Goal: Task Accomplishment & Management: Complete application form

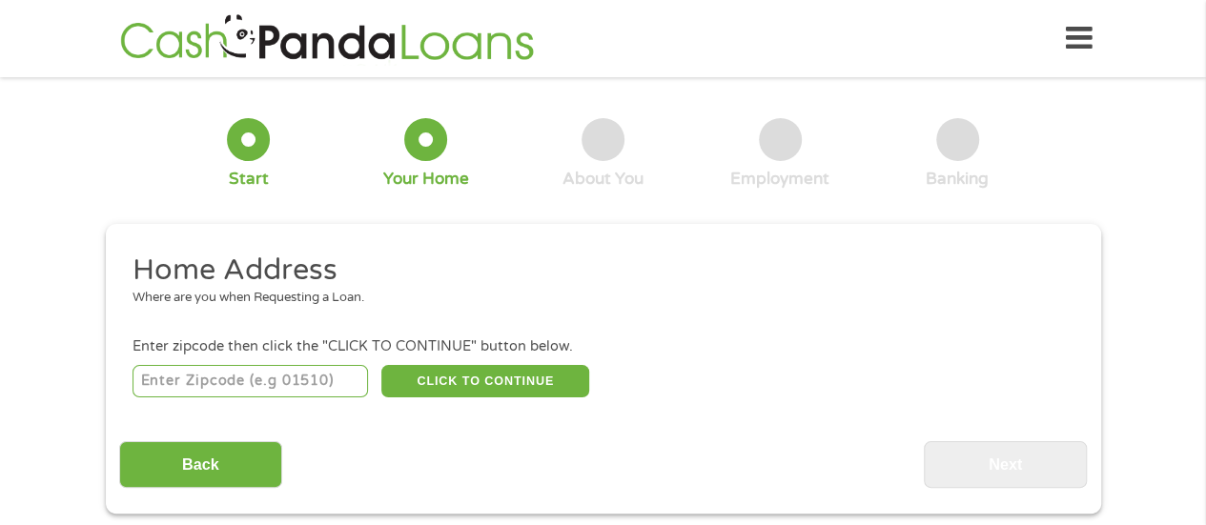
click at [254, 371] on input "number" at bounding box center [249, 381] width 235 height 32
type input "93955"
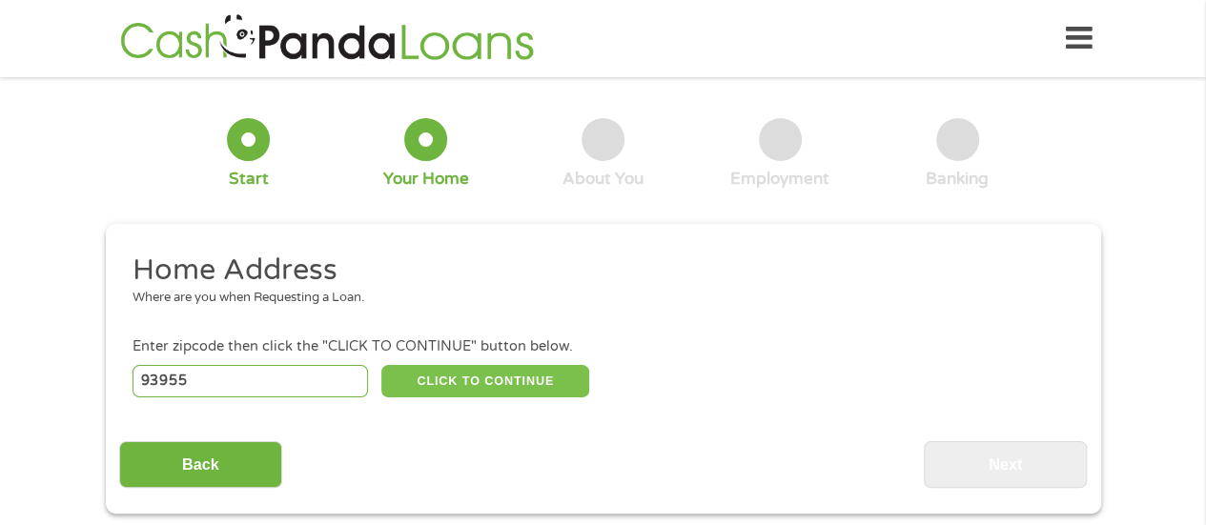
click at [498, 382] on button "CLICK TO CONTINUE" at bounding box center [485, 381] width 208 height 32
type input "93955"
type input "Seaside"
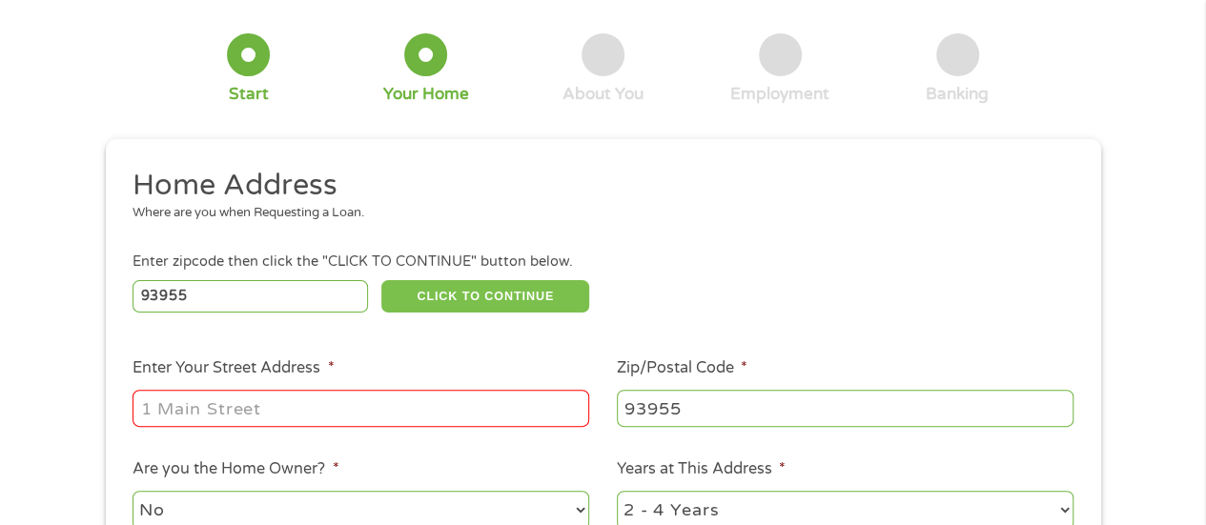
scroll to position [191, 0]
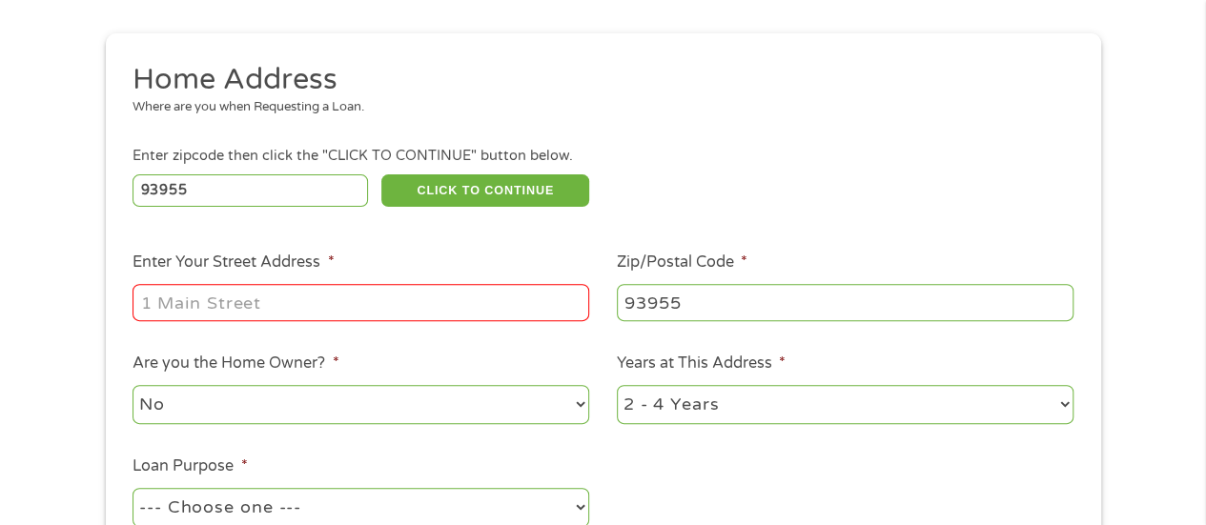
click at [271, 305] on input "Enter Your Street Address *" at bounding box center [360, 302] width 457 height 36
type input "[STREET_ADDRESS]"
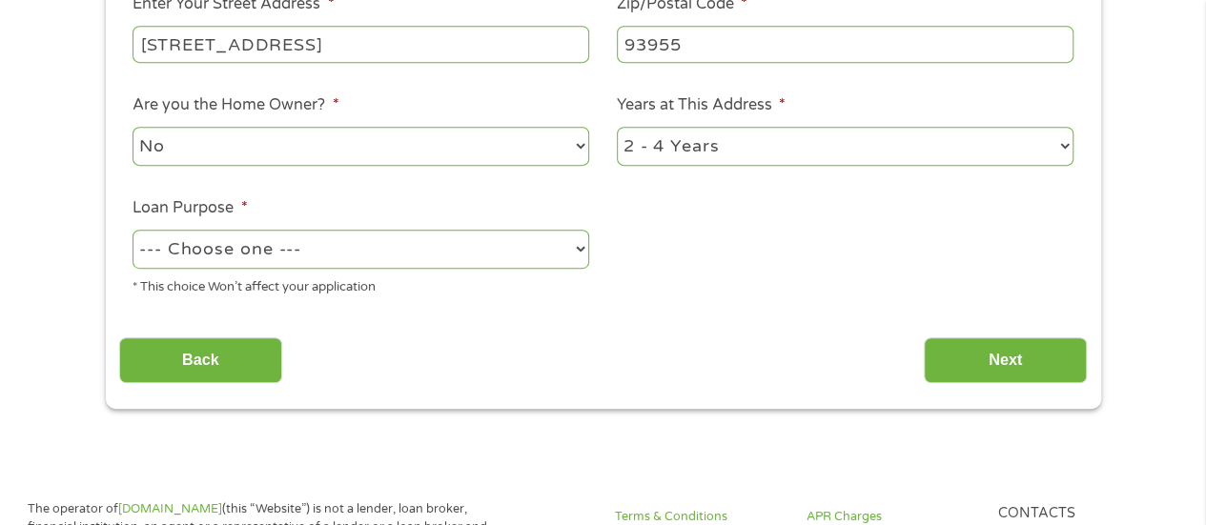
scroll to position [572, 0]
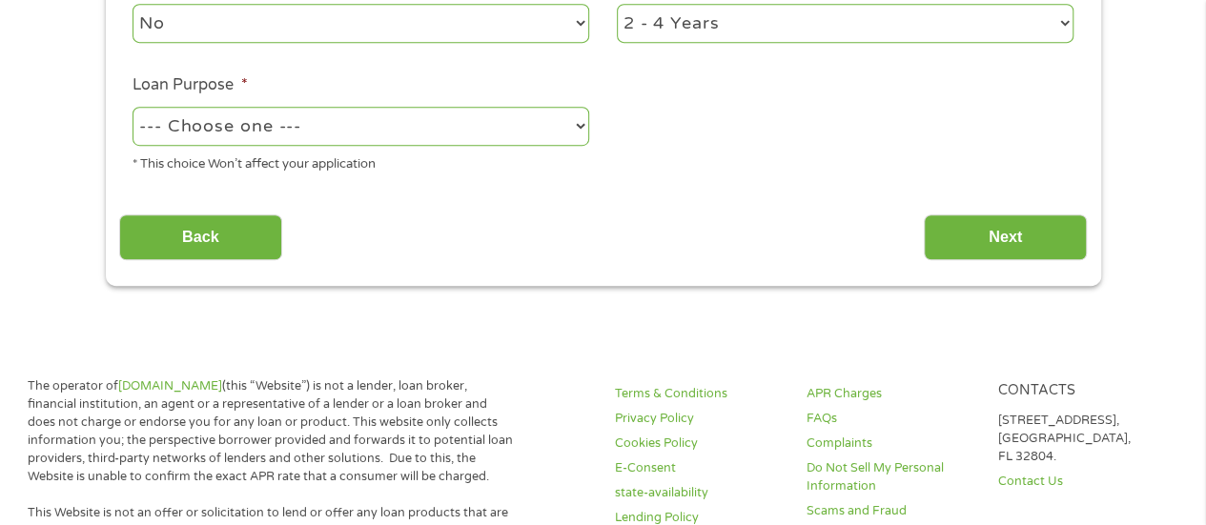
click at [459, 118] on select "--- Choose one --- Pay Bills Debt Consolidation Home Improvement Major Purchase…" at bounding box center [360, 126] width 457 height 39
select select "other"
click at [132, 108] on select "--- Choose one --- Pay Bills Debt Consolidation Home Improvement Major Purchase…" at bounding box center [360, 126] width 457 height 39
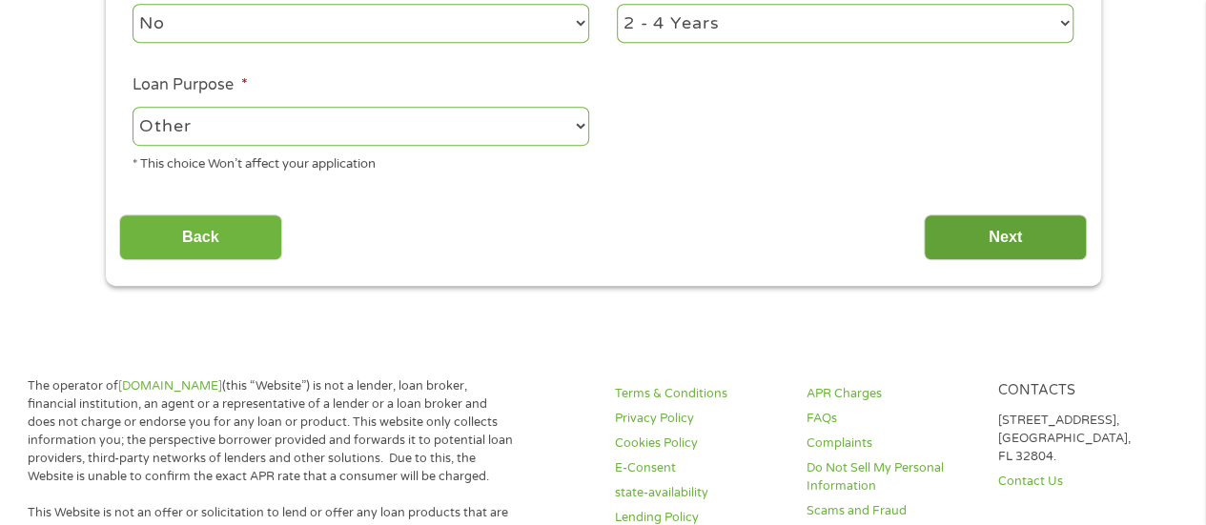
click at [1009, 246] on input "Next" at bounding box center [1005, 237] width 163 height 47
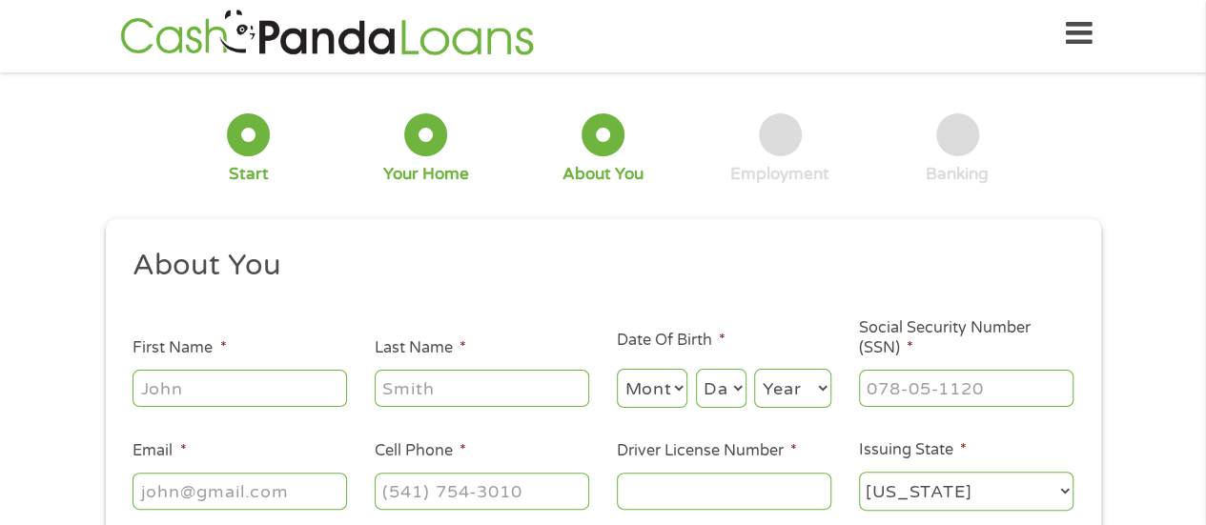
scroll to position [0, 0]
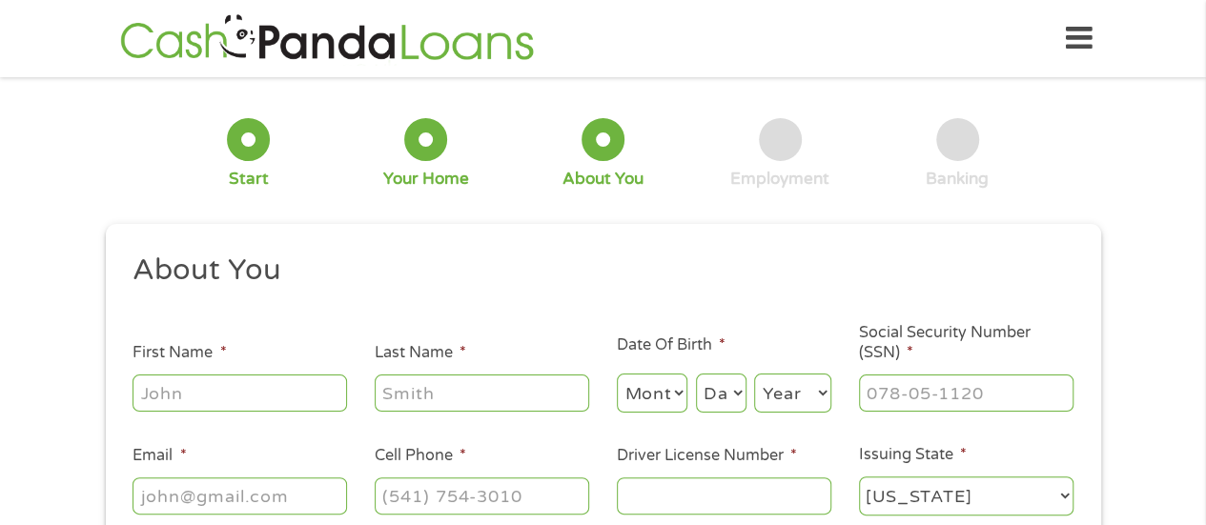
click at [322, 392] on input "First Name *" at bounding box center [239, 393] width 214 height 36
type input "[PERSON_NAME]"
type input "green"
click at [631, 405] on select "Month 1 2 3 4 5 6 7 8 9 10 11 12" at bounding box center [652, 393] width 71 height 39
select select "1"
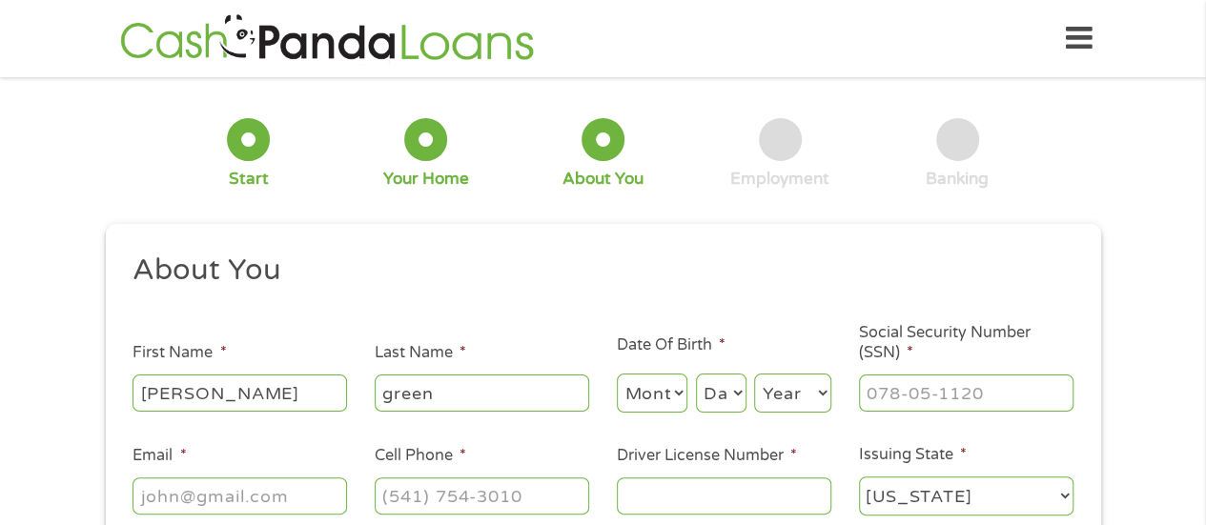
click at [617, 375] on select "Month 1 2 3 4 5 6 7 8 9 10 11 12" at bounding box center [652, 393] width 71 height 39
click at [706, 406] on select "Day 1 2 3 4 5 6 7 8 9 10 11 12 13 14 15 16 17 18 19 20 21 22 23 24 25 26 27 28 …" at bounding box center [721, 393] width 51 height 39
click at [696, 375] on select "Day 1 2 3 4 5 6 7 8 9 10 11 12 13 14 15 16 17 18 19 20 21 22 23 24 25 26 27 28 …" at bounding box center [721, 393] width 51 height 39
click at [736, 392] on select "Day 1 2 3 4 5 6 7 8 9 10 11 12 13 14 15 16 17 18 19 20 21 22 23 24 25 26 27 28 …" at bounding box center [721, 393] width 51 height 39
select select "6"
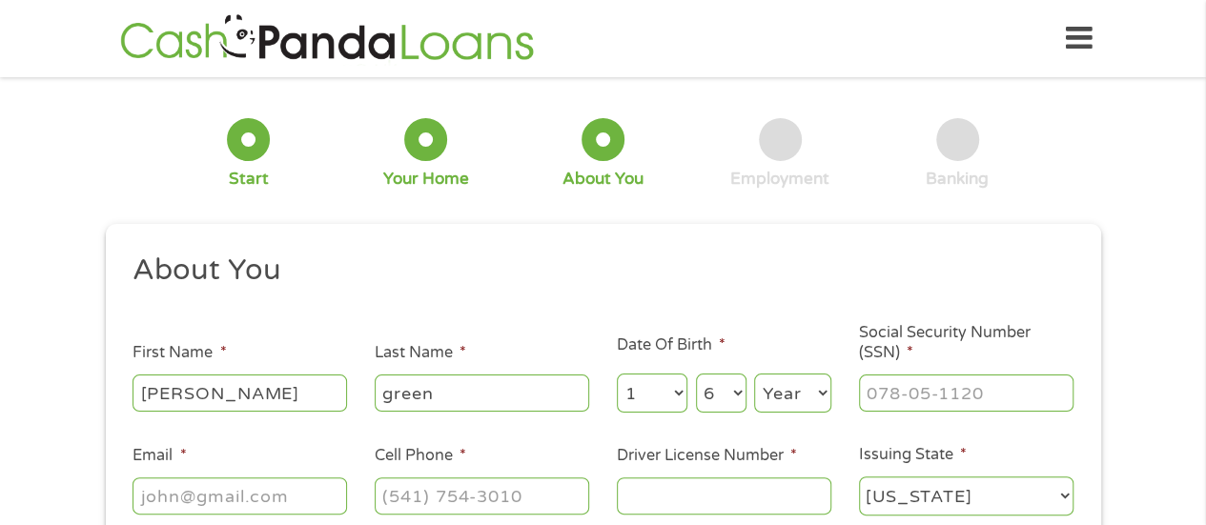
click at [696, 375] on select "Day 1 2 3 4 5 6 7 8 9 10 11 12 13 14 15 16 17 18 19 20 21 22 23 24 25 26 27 28 …" at bounding box center [721, 393] width 51 height 39
click at [778, 400] on select "Year [DATE] 2006 2005 2004 2003 2002 2001 2000 1999 1998 1997 1996 1995 1994 19…" at bounding box center [792, 393] width 77 height 39
select select "1979"
click at [778, 400] on select "Year [DATE] 2006 2005 2004 2003 2002 2001 2000 1999 1998 1997 1996 1995 1994 19…" at bounding box center [792, 393] width 77 height 39
click at [937, 391] on input "___-__-____" at bounding box center [966, 393] width 214 height 36
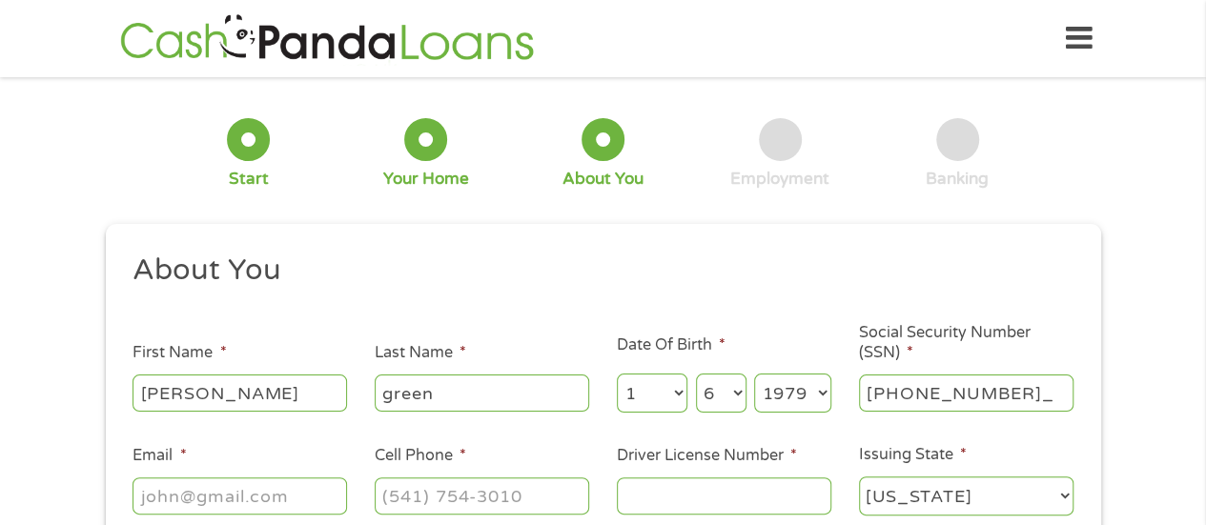
type input "553-99-9218"
click at [278, 495] on input "Email *" at bounding box center [239, 496] width 214 height 36
type input "[EMAIL_ADDRESS][DOMAIN_NAME]"
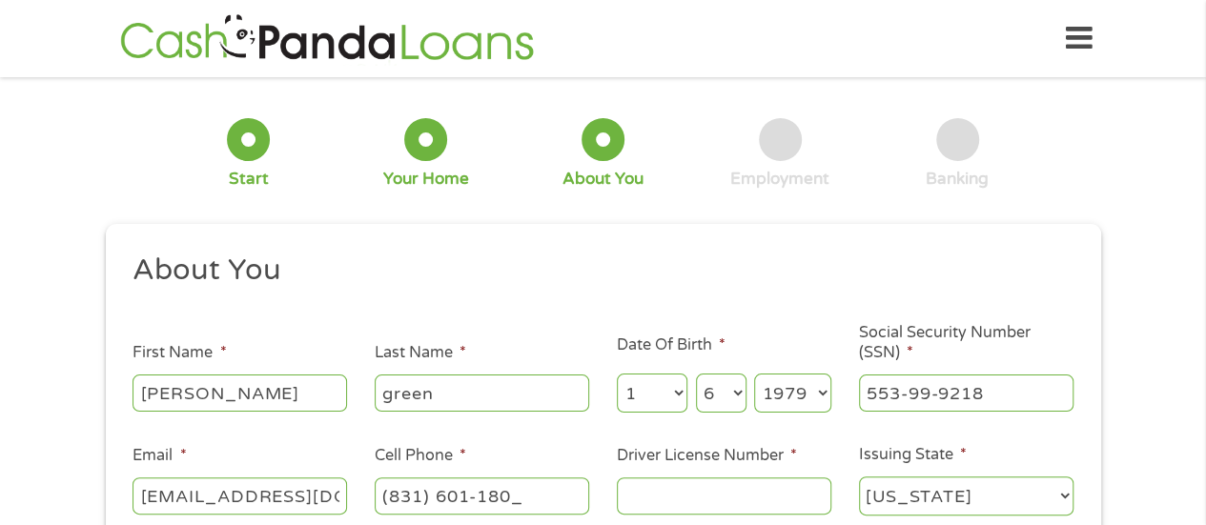
type input "[PHONE_NUMBER]"
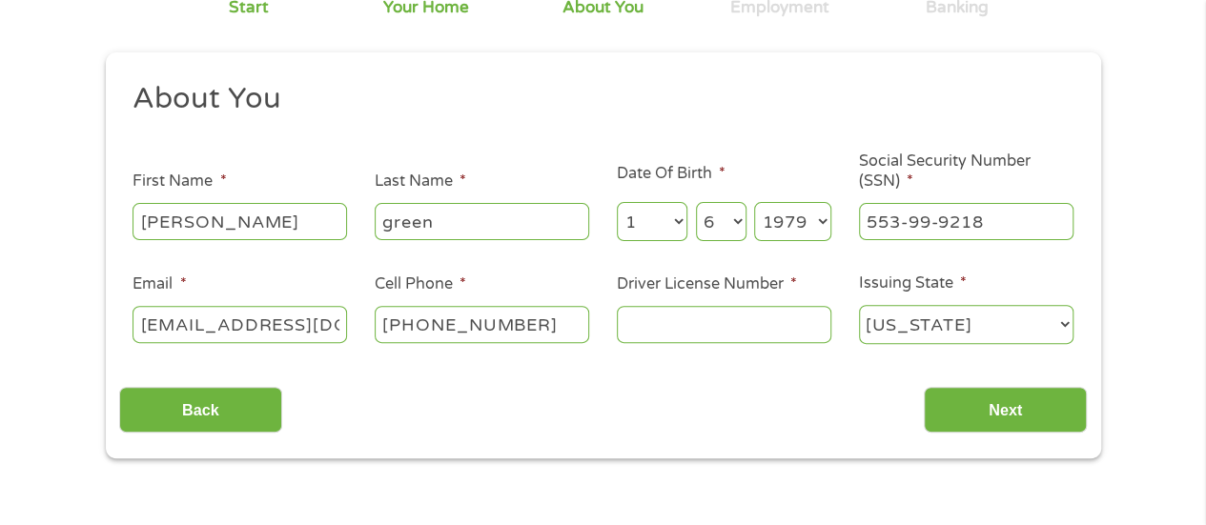
scroll to position [191, 0]
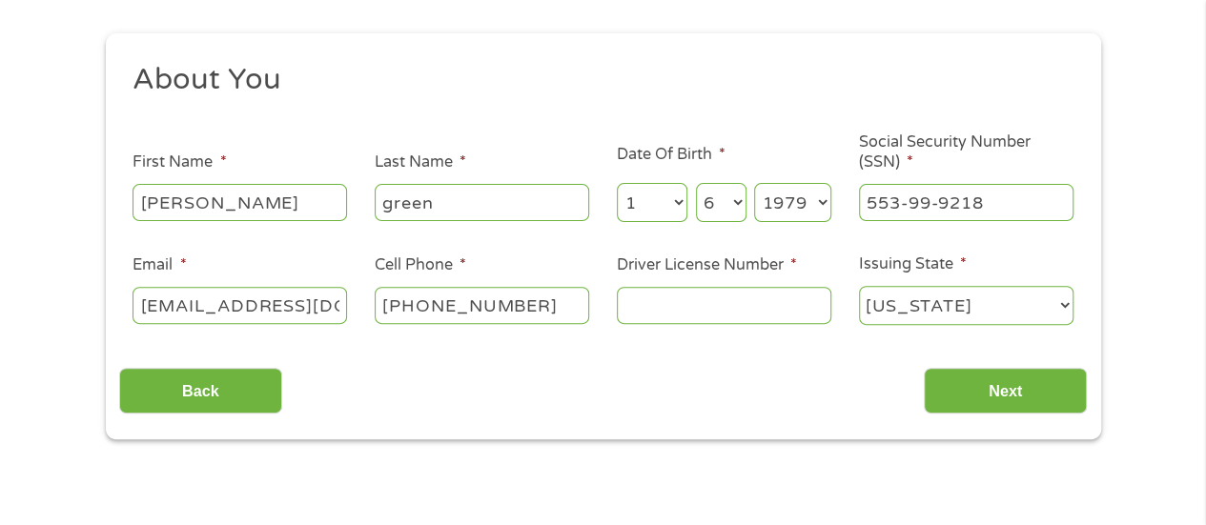
click at [744, 316] on input "Driver License Number *" at bounding box center [724, 305] width 214 height 36
type input "b5287187"
click at [979, 386] on input "Next" at bounding box center [1005, 391] width 163 height 47
click at [996, 379] on input "Next" at bounding box center [1005, 391] width 163 height 47
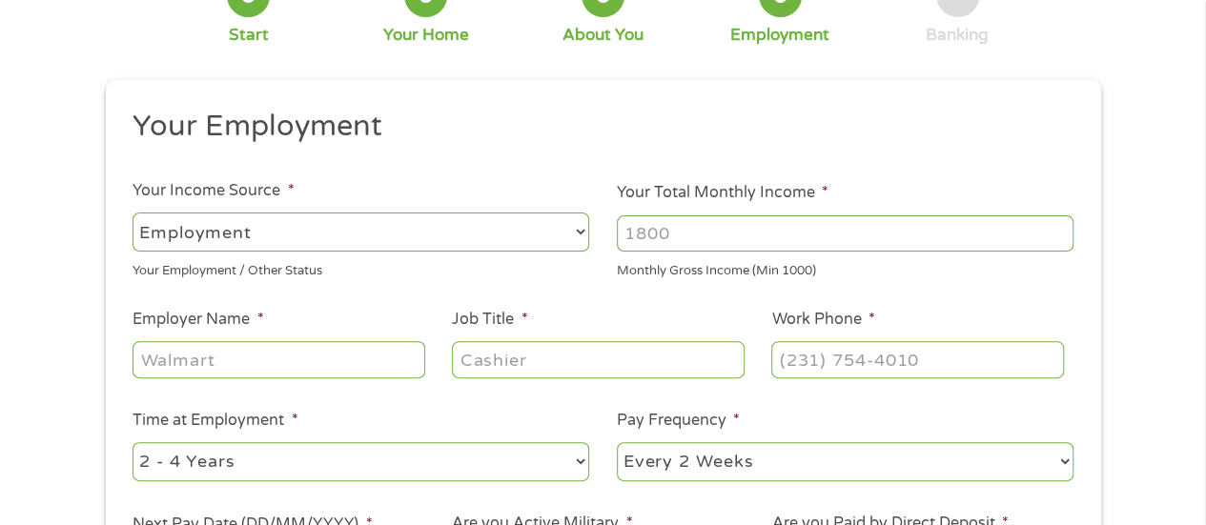
scroll to position [0, 0]
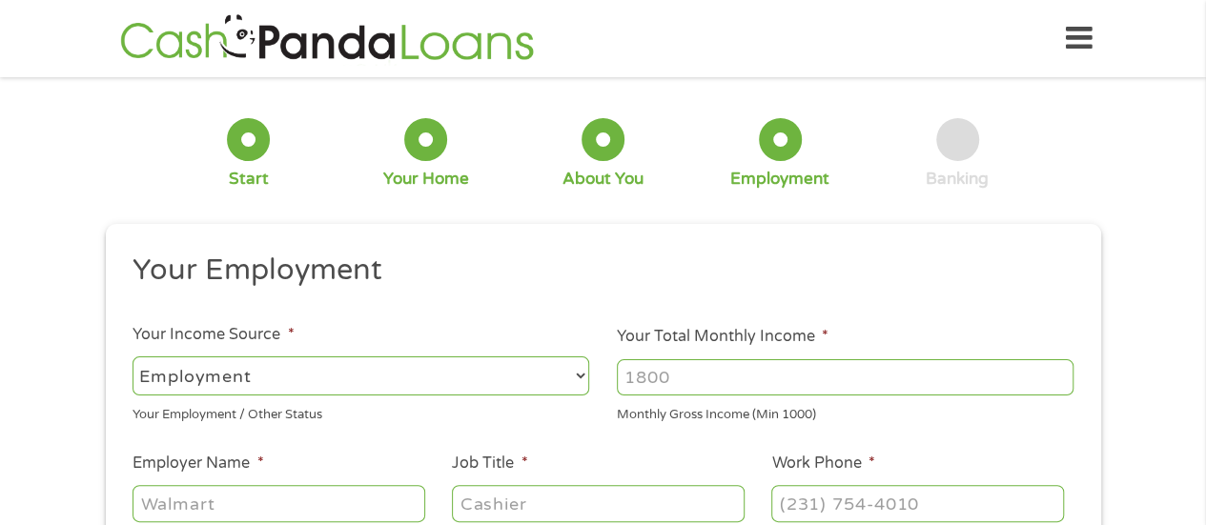
click at [413, 363] on select "--- Choose one --- Employment [DEMOGRAPHIC_DATA] Benefits" at bounding box center [360, 376] width 457 height 39
select select "selfEmployed"
click at [132, 357] on select "--- Choose one --- Employment [DEMOGRAPHIC_DATA] Benefits" at bounding box center [360, 376] width 457 height 39
click at [703, 380] on input "Your Total Monthly Income *" at bounding box center [845, 377] width 457 height 36
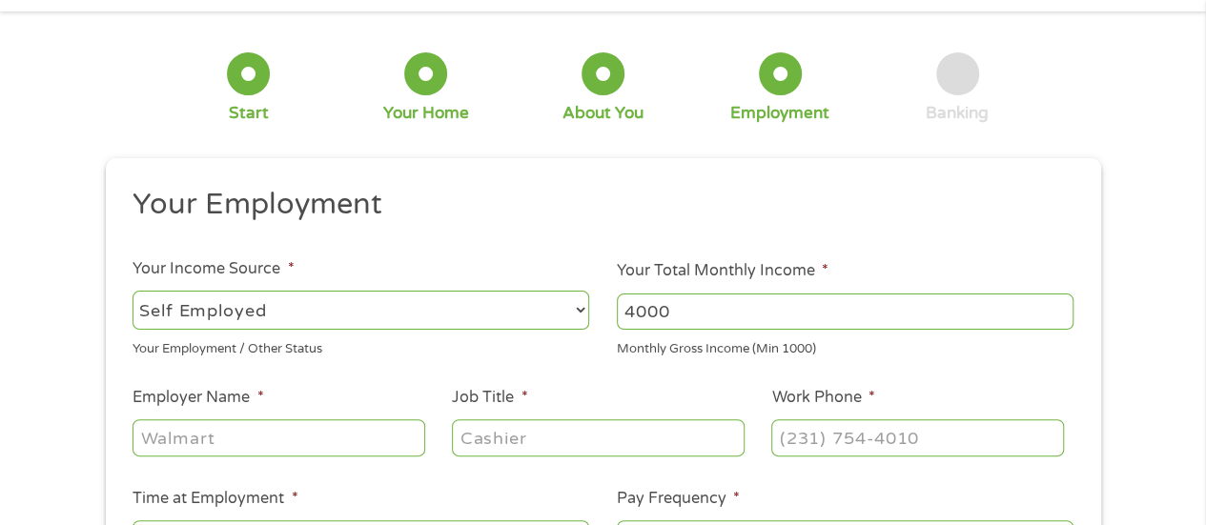
scroll to position [95, 0]
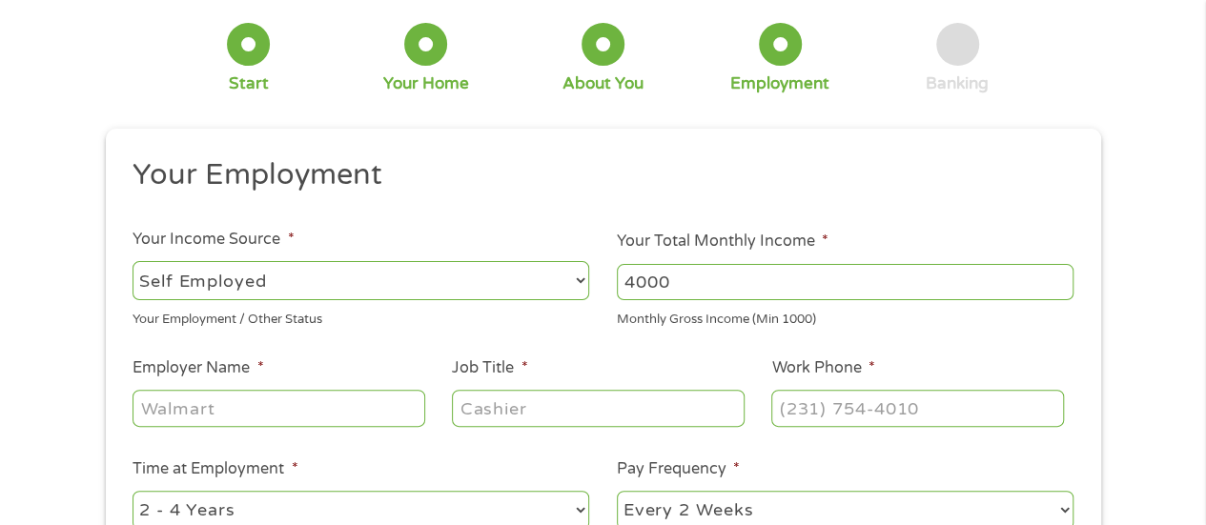
type input "4000"
click at [246, 407] on input "Employer Name *" at bounding box center [278, 408] width 292 height 36
type input "Ontrac"
click at [560, 409] on input "Job Title *" at bounding box center [598, 408] width 292 height 36
type input "deliver"
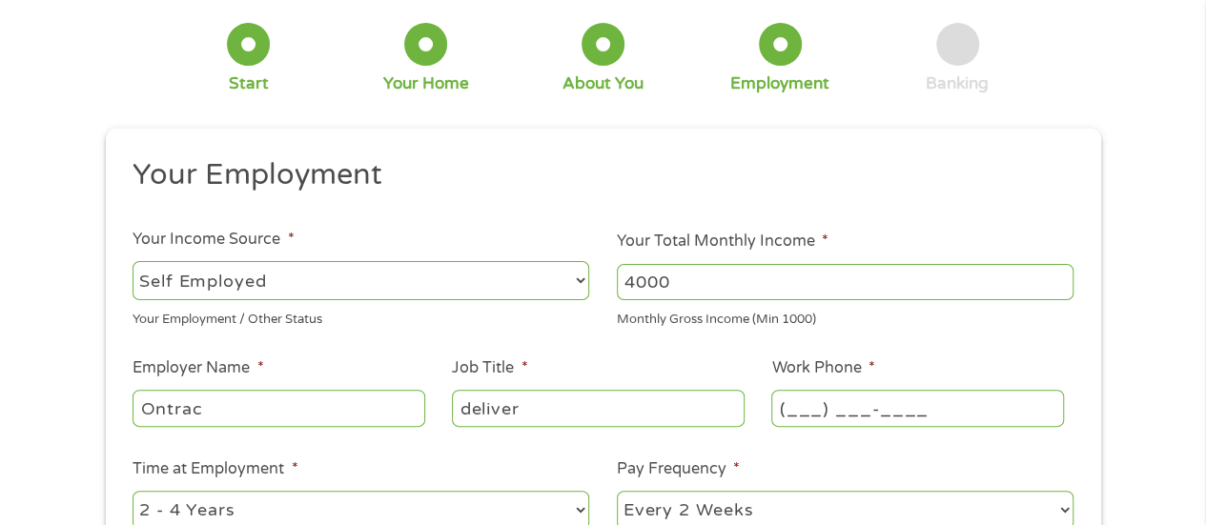
click at [821, 415] on input "(___) ___-____" at bounding box center [917, 408] width 292 height 36
type input "[PHONE_NUMBER]"
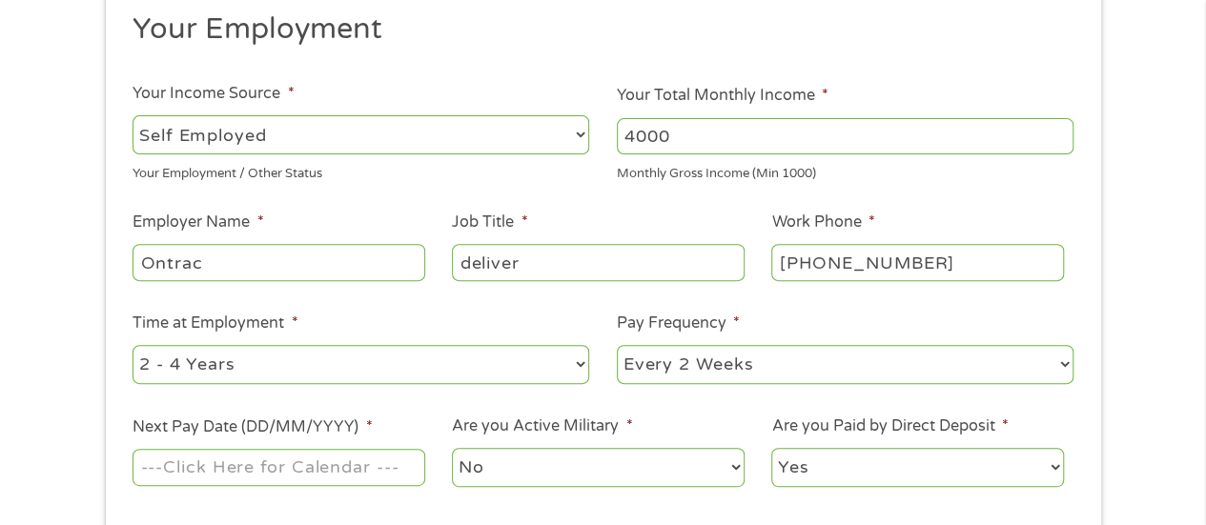
scroll to position [286, 0]
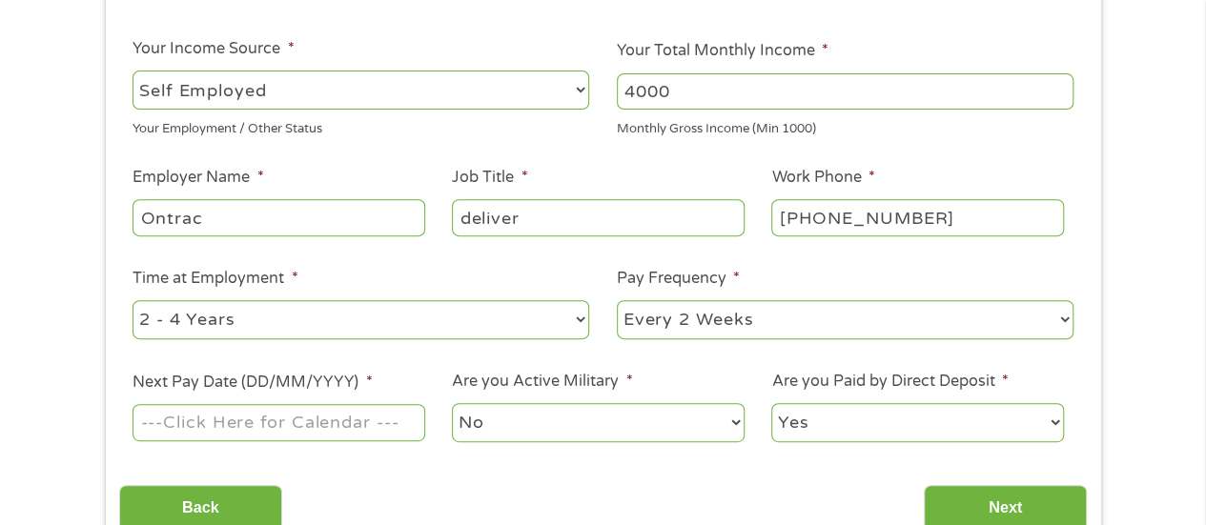
click at [582, 323] on select "--- Choose one --- 1 Year or less 1 - 2 Years 2 - 4 Years Over 4 Years" at bounding box center [360, 319] width 457 height 39
select select "60months"
click at [132, 300] on select "--- Choose one --- 1 Year or less 1 - 2 Years 2 - 4 Years Over 4 Years" at bounding box center [360, 319] width 457 height 39
click at [642, 317] on select "--- Choose one --- Every 2 Weeks Every Week Monthly Semi-Monthly" at bounding box center [845, 319] width 457 height 39
select select "weekly"
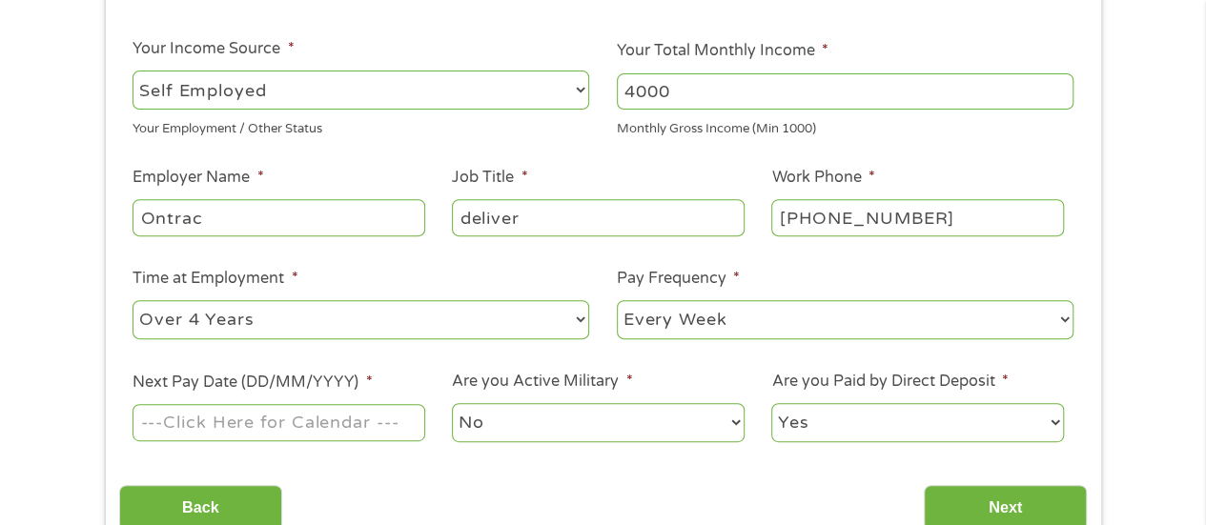
click at [617, 300] on select "--- Choose one --- Every 2 Weeks Every Week Monthly Semi-Monthly" at bounding box center [845, 319] width 457 height 39
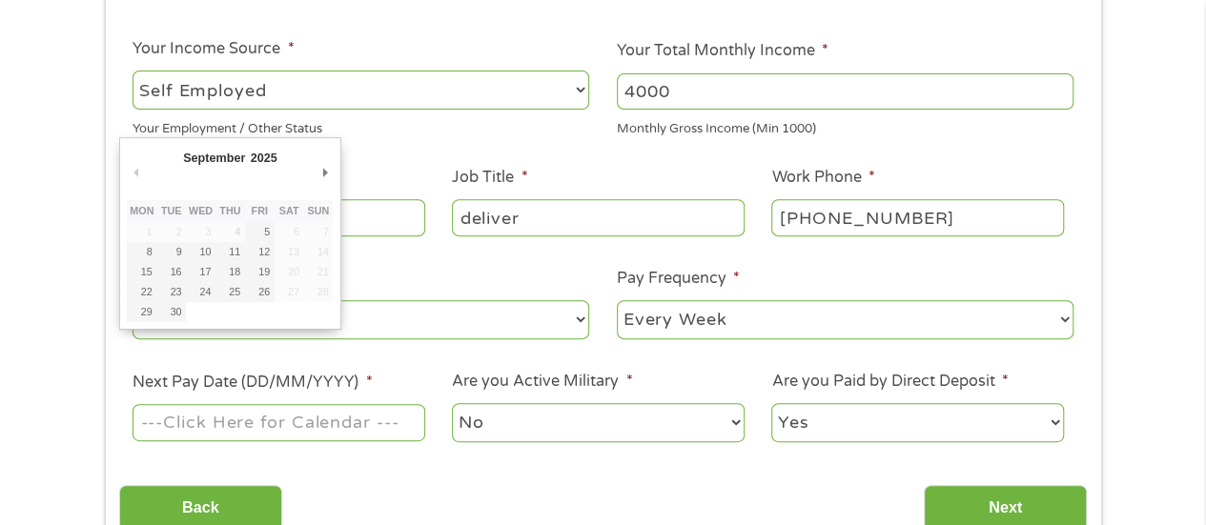
click at [370, 423] on input "Next Pay Date (DD/MM/YYYY) *" at bounding box center [278, 422] width 292 height 36
type input "[DATE]"
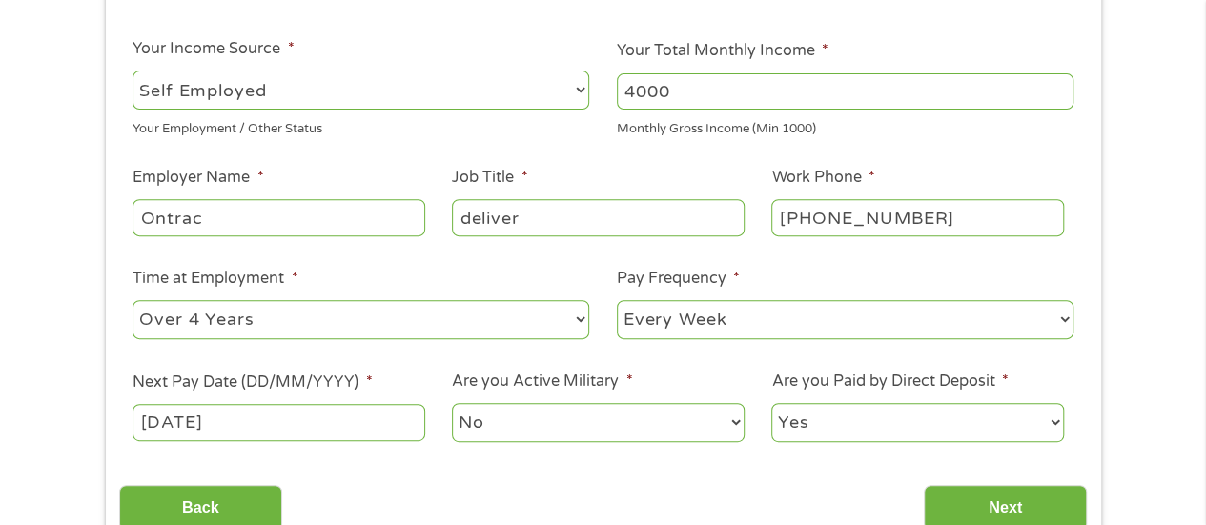
click at [795, 426] on select "Yes No" at bounding box center [917, 422] width 292 height 39
click at [989, 495] on input "Next" at bounding box center [1005, 508] width 163 height 47
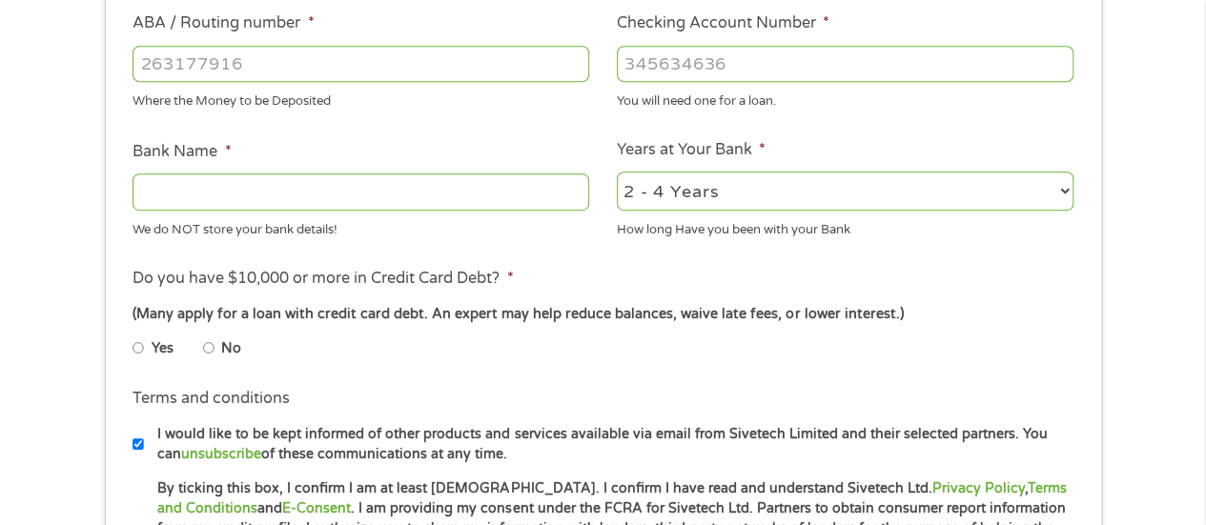
scroll to position [477, 0]
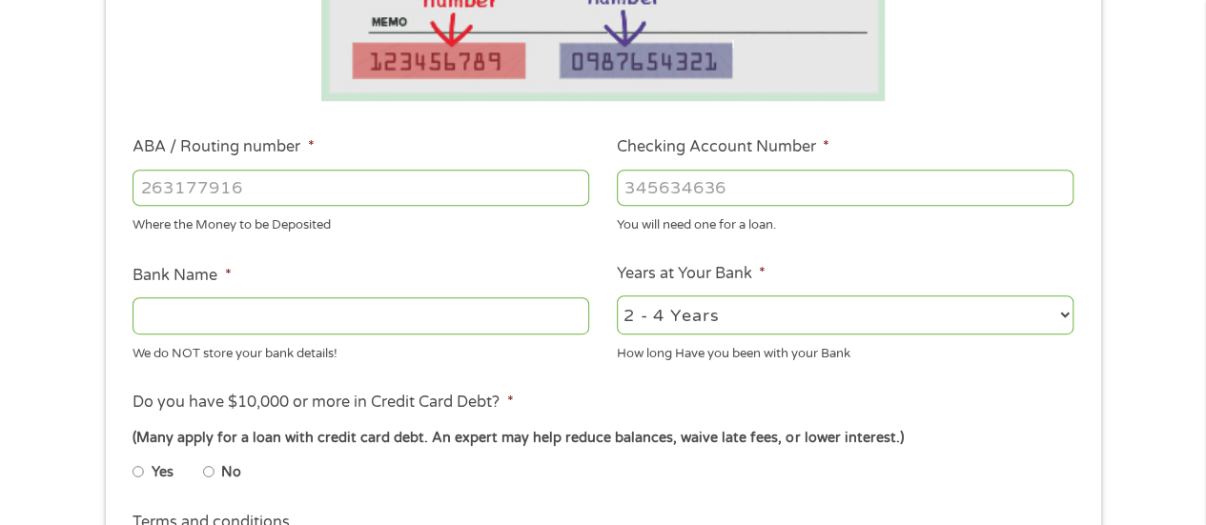
click at [240, 187] on input "ABA / Routing number *" at bounding box center [360, 188] width 457 height 36
type input "322271627"
type input "[PERSON_NAME] [PERSON_NAME] BANK NA"
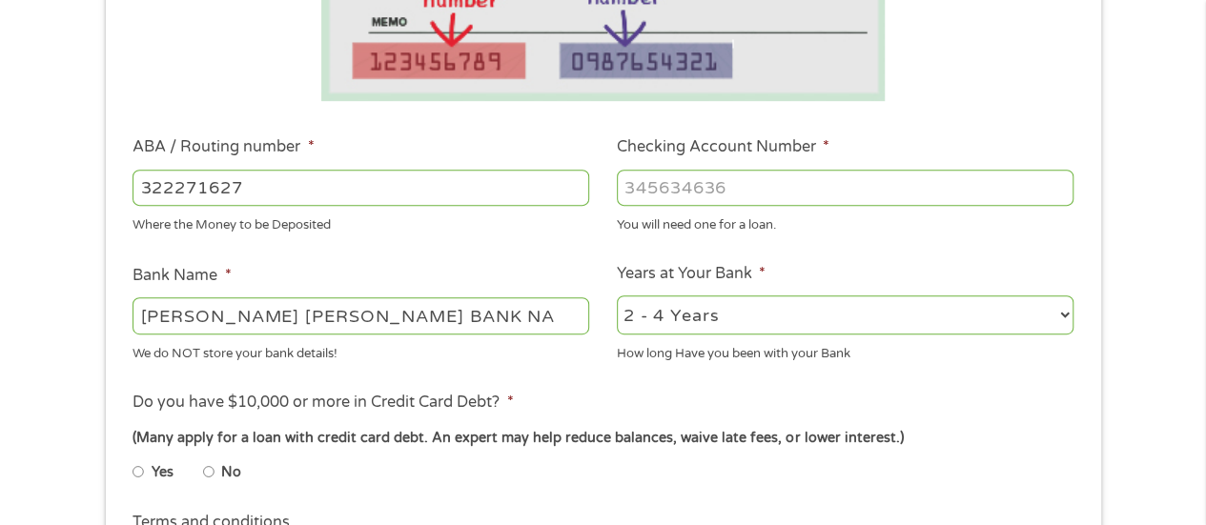
type input "322271627"
click at [681, 191] on input "Checking Account Number *" at bounding box center [845, 188] width 457 height 36
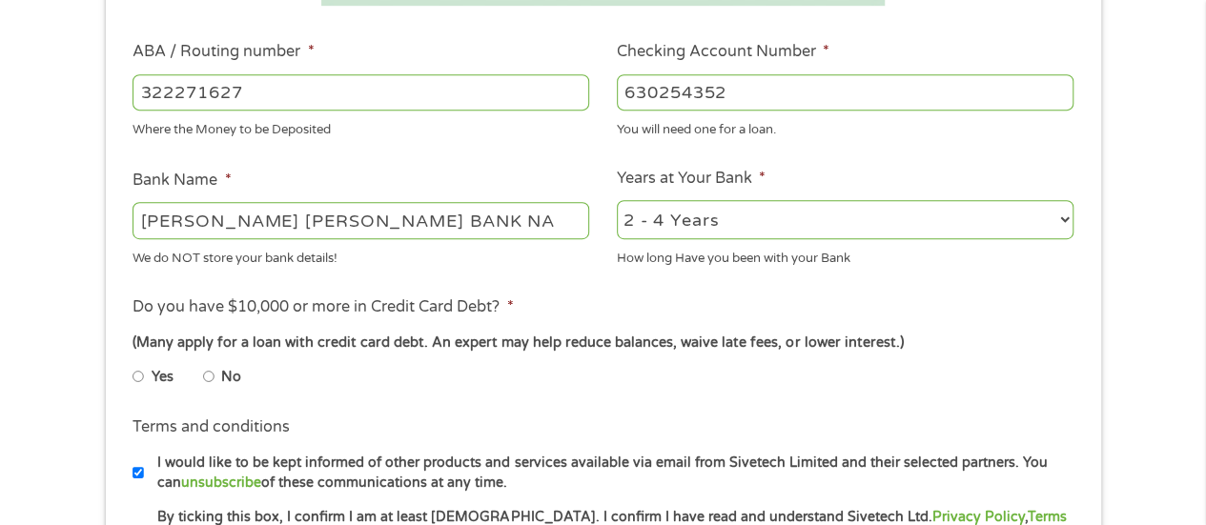
type input "630254352"
click at [210, 378] on input "No" at bounding box center [208, 376] width 11 height 31
radio input "true"
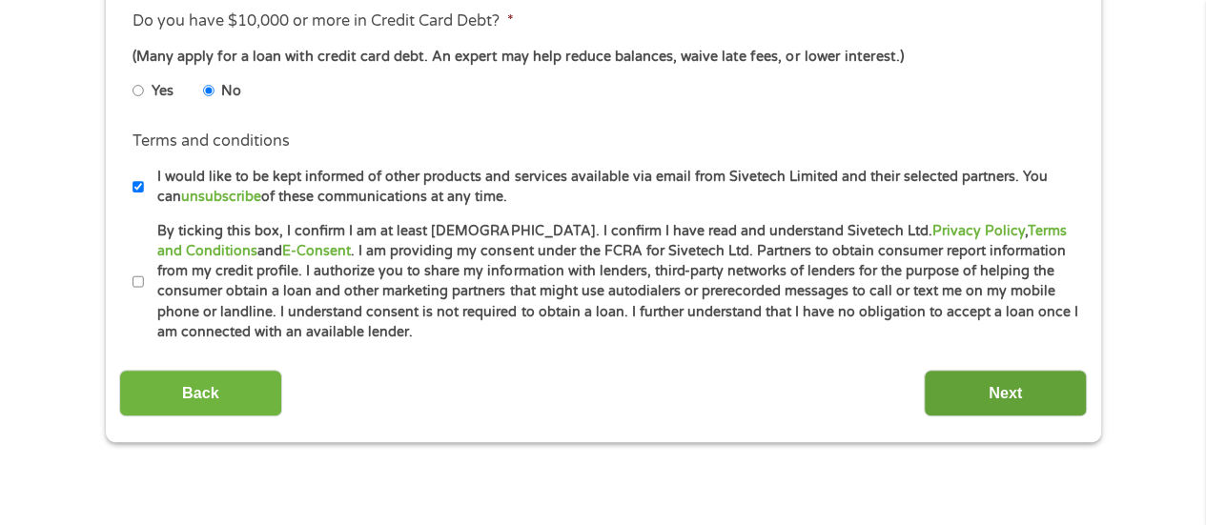
click at [974, 388] on input "Next" at bounding box center [1005, 393] width 163 height 47
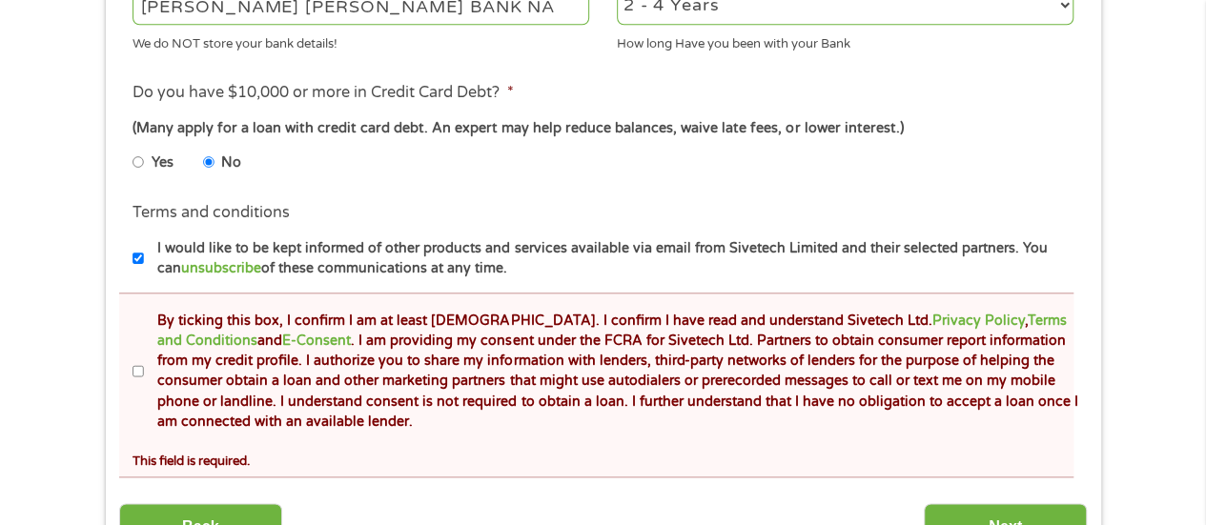
click at [140, 370] on input "By ticking this box, I confirm I am at least [DEMOGRAPHIC_DATA]. I confirm I ha…" at bounding box center [137, 372] width 11 height 31
checkbox input "true"
click at [976, 503] on input "Next" at bounding box center [1005, 526] width 163 height 47
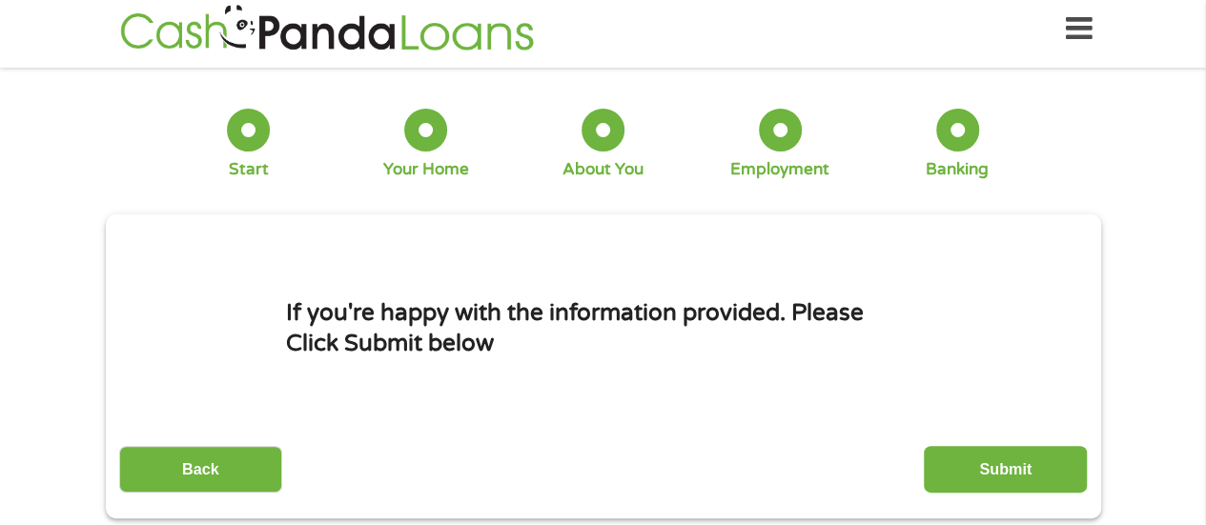
scroll to position [0, 0]
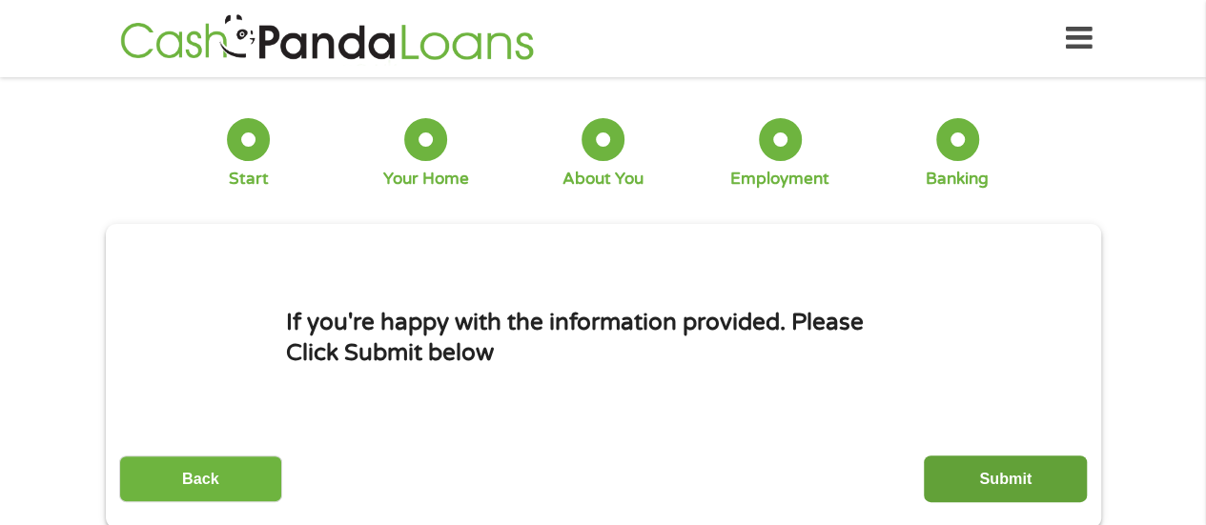
click at [1007, 469] on input "Submit" at bounding box center [1005, 479] width 163 height 47
